Goal: Information Seeking & Learning: Learn about a topic

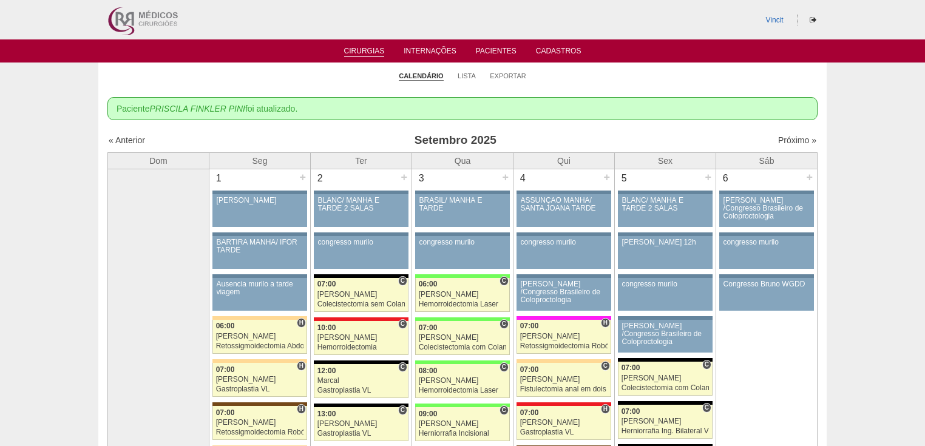
click at [775, 374] on td "6 + 88341 Renato Barretto Renato /Congresso Brasileiro de Coloproctologia Pacie…" at bounding box center [766, 440] width 101 height 543
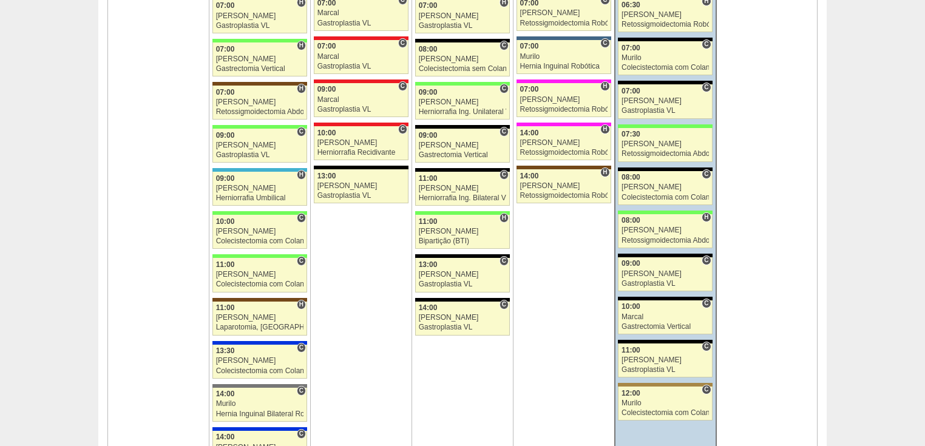
scroll to position [1263, 0]
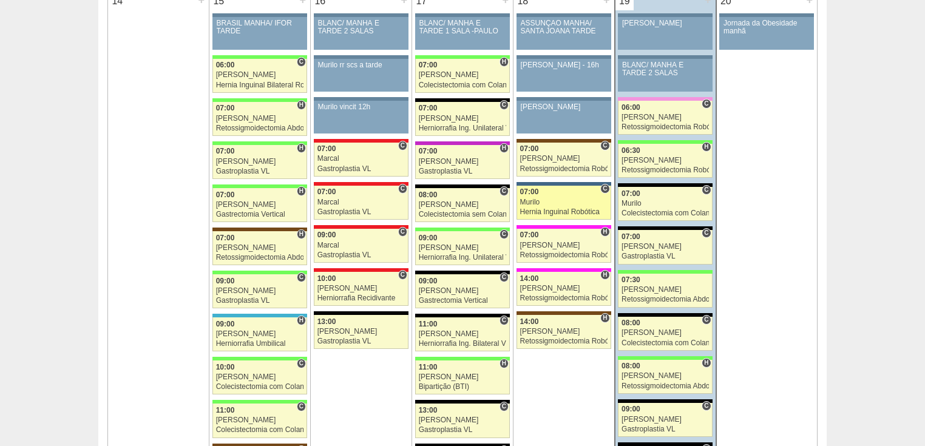
click at [532, 208] on div "Hernia Inguinal Robótica" at bounding box center [563, 212] width 87 height 8
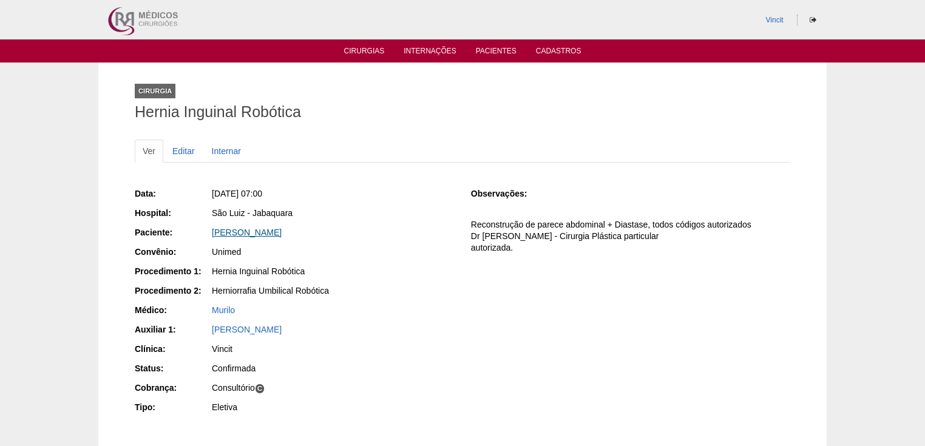
click at [250, 229] on link "Eliane Silveira Guimaraes" at bounding box center [247, 233] width 70 height 10
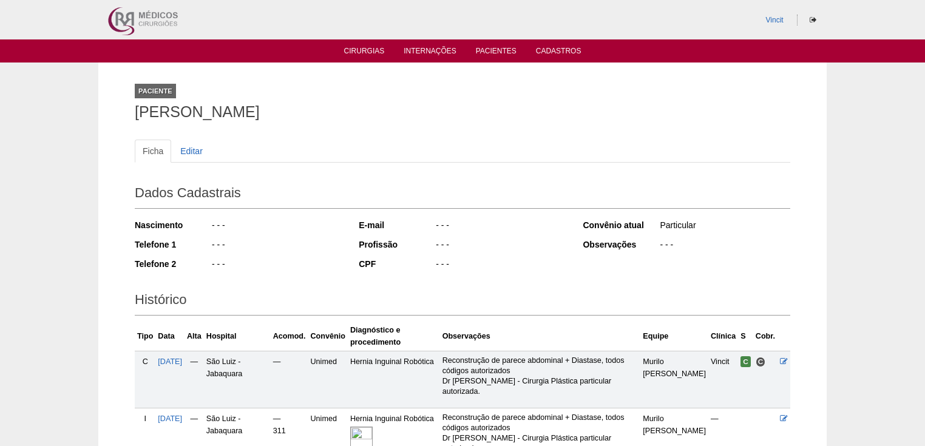
scroll to position [138, 0]
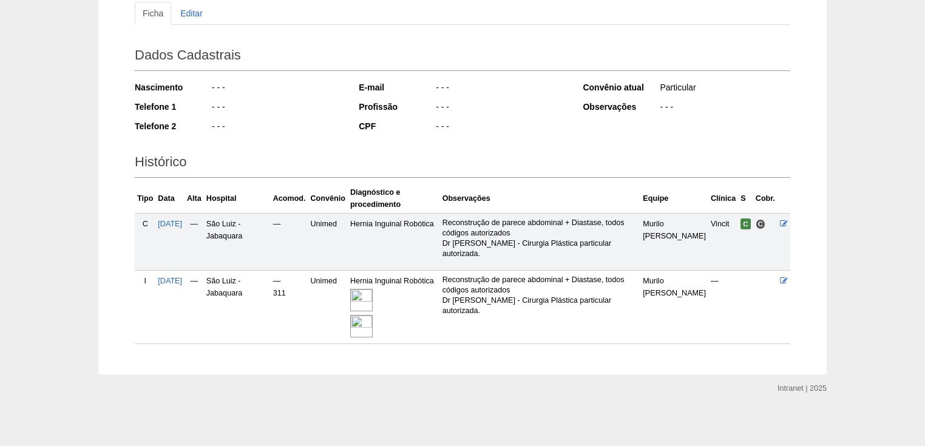
click at [373, 289] on img at bounding box center [361, 300] width 22 height 22
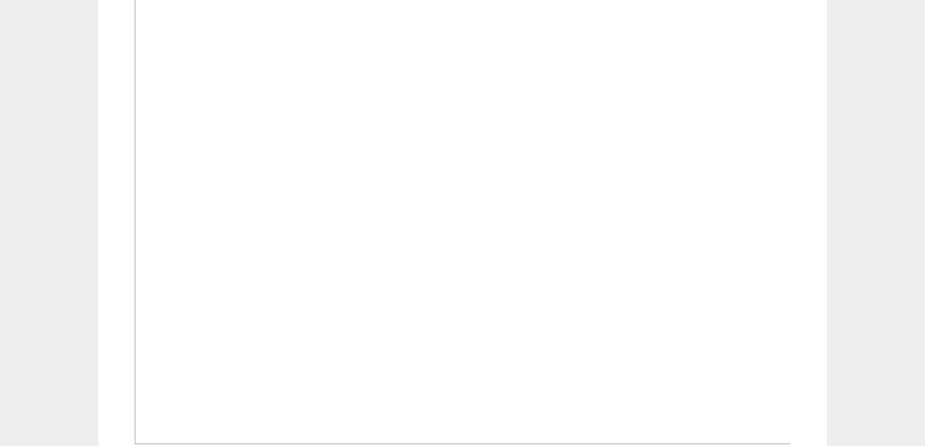
scroll to position [242, 0]
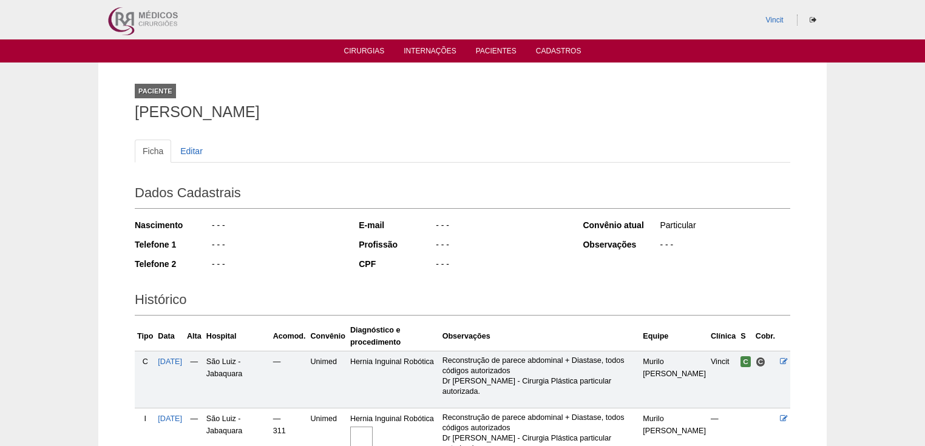
scroll to position [138, 0]
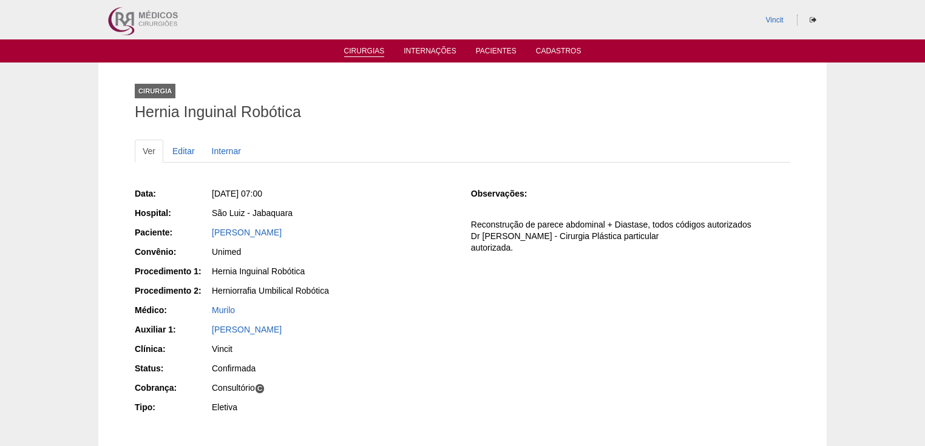
click at [362, 47] on link "Cirurgias" at bounding box center [364, 52] width 41 height 10
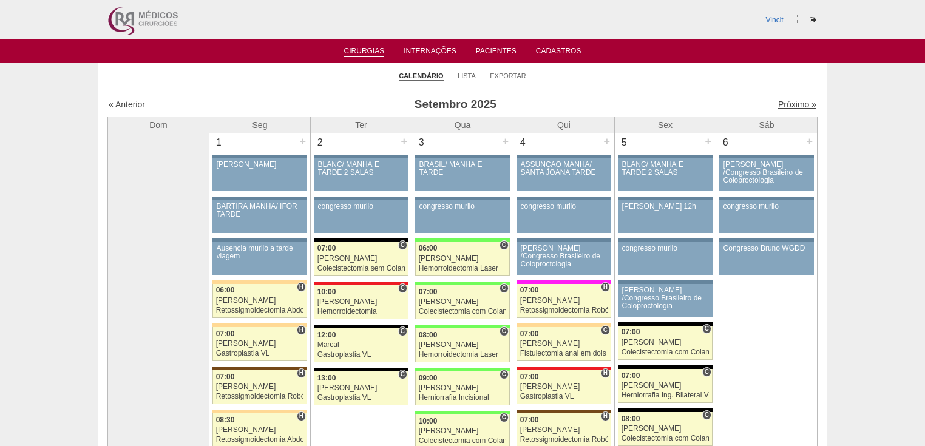
click at [783, 102] on link "Próximo »" at bounding box center [797, 105] width 38 height 10
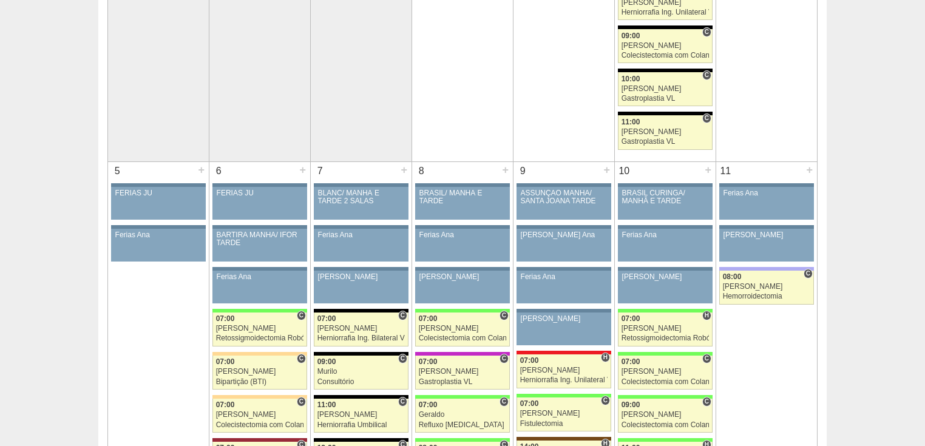
scroll to position [437, 0]
